Goal: Task Accomplishment & Management: Use online tool/utility

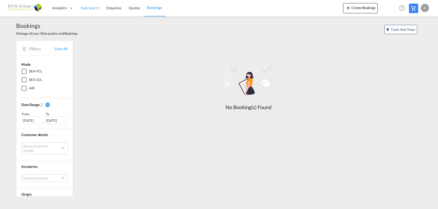
click at [86, 8] on span "Rate Search" at bounding box center [90, 8] width 18 height 4
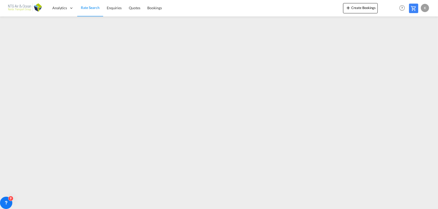
click at [83, 6] on span "Rate Search" at bounding box center [90, 7] width 19 height 4
